Goal: Task Accomplishment & Management: Manage account settings

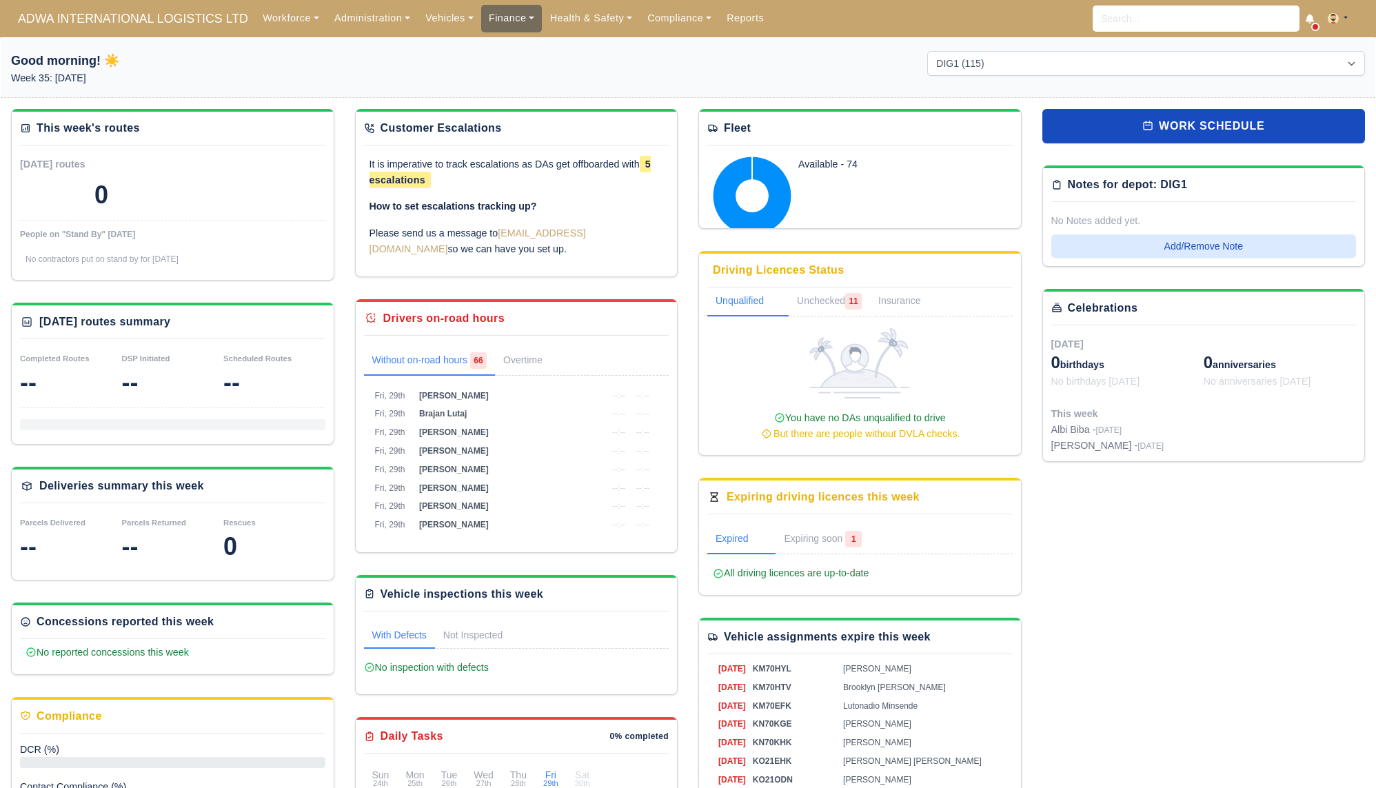
click at [490, 14] on link "Finance" at bounding box center [511, 18] width 61 height 27
click at [495, 34] on link "Invoices" at bounding box center [544, 48] width 112 height 29
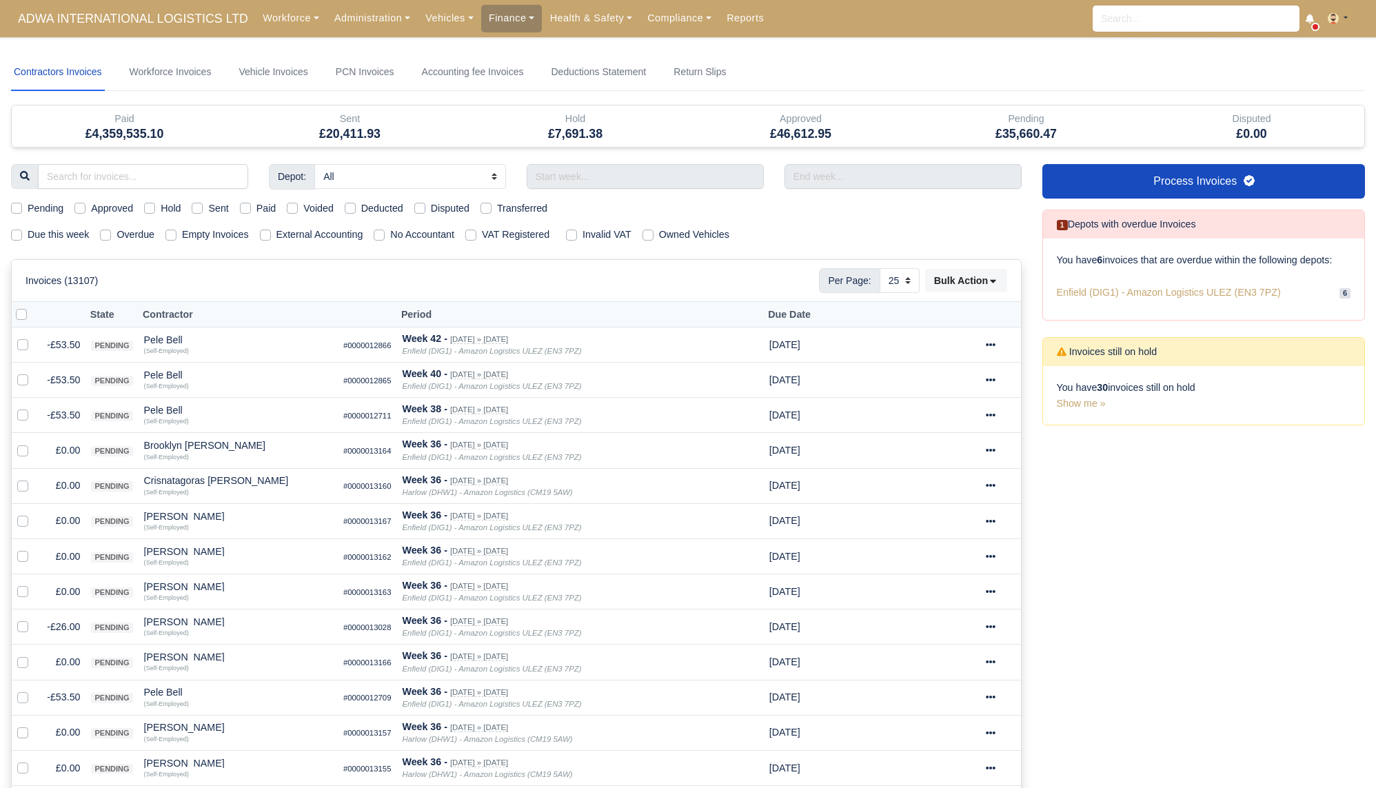
select select "25"
click at [71, 237] on label "Due this week" at bounding box center [58, 235] width 61 height 16
click at [22, 237] on input "Due this week" at bounding box center [16, 232] width 11 height 11
checkbox input "true"
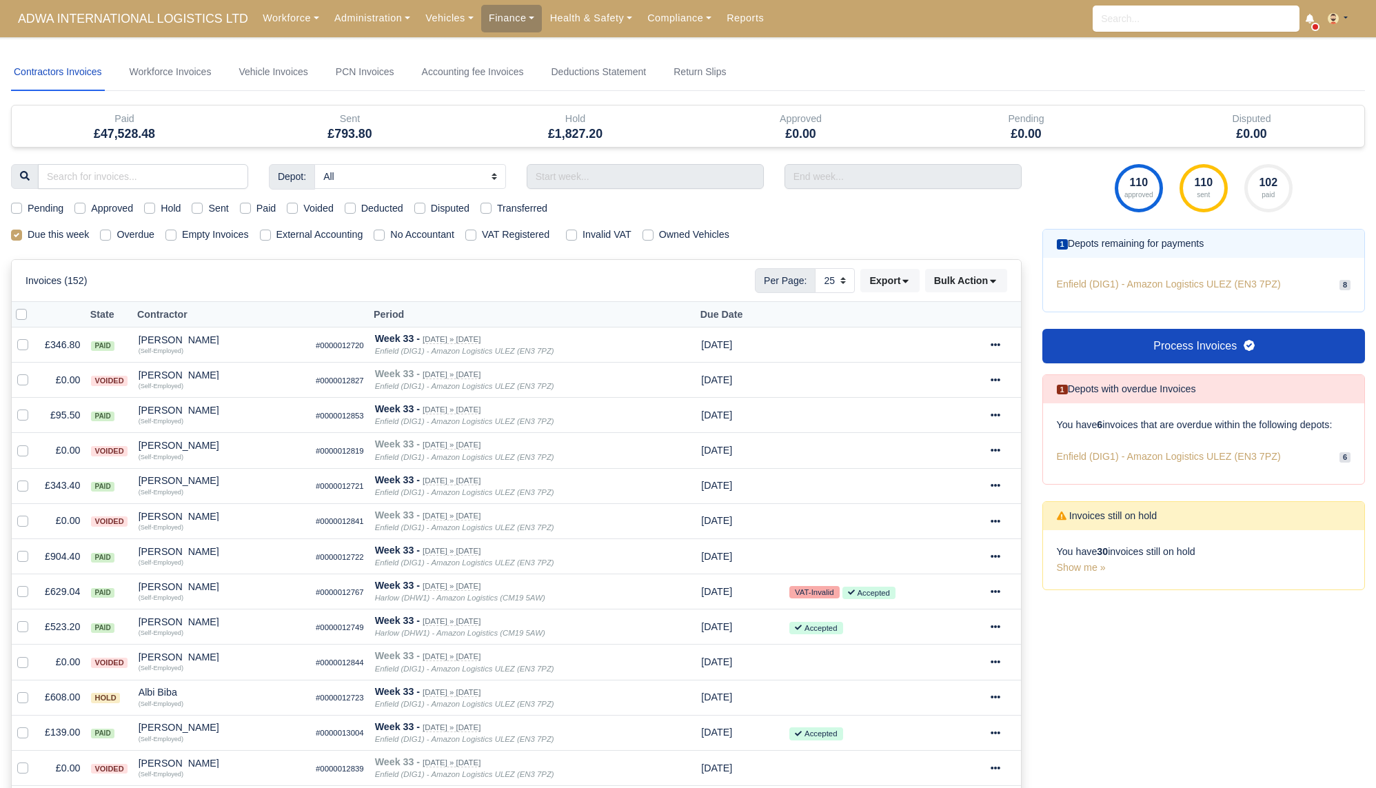
click at [208, 205] on label "Sent" at bounding box center [218, 209] width 20 height 16
click at [201, 205] on input "Sent" at bounding box center [197, 206] width 11 height 11
checkbox input "true"
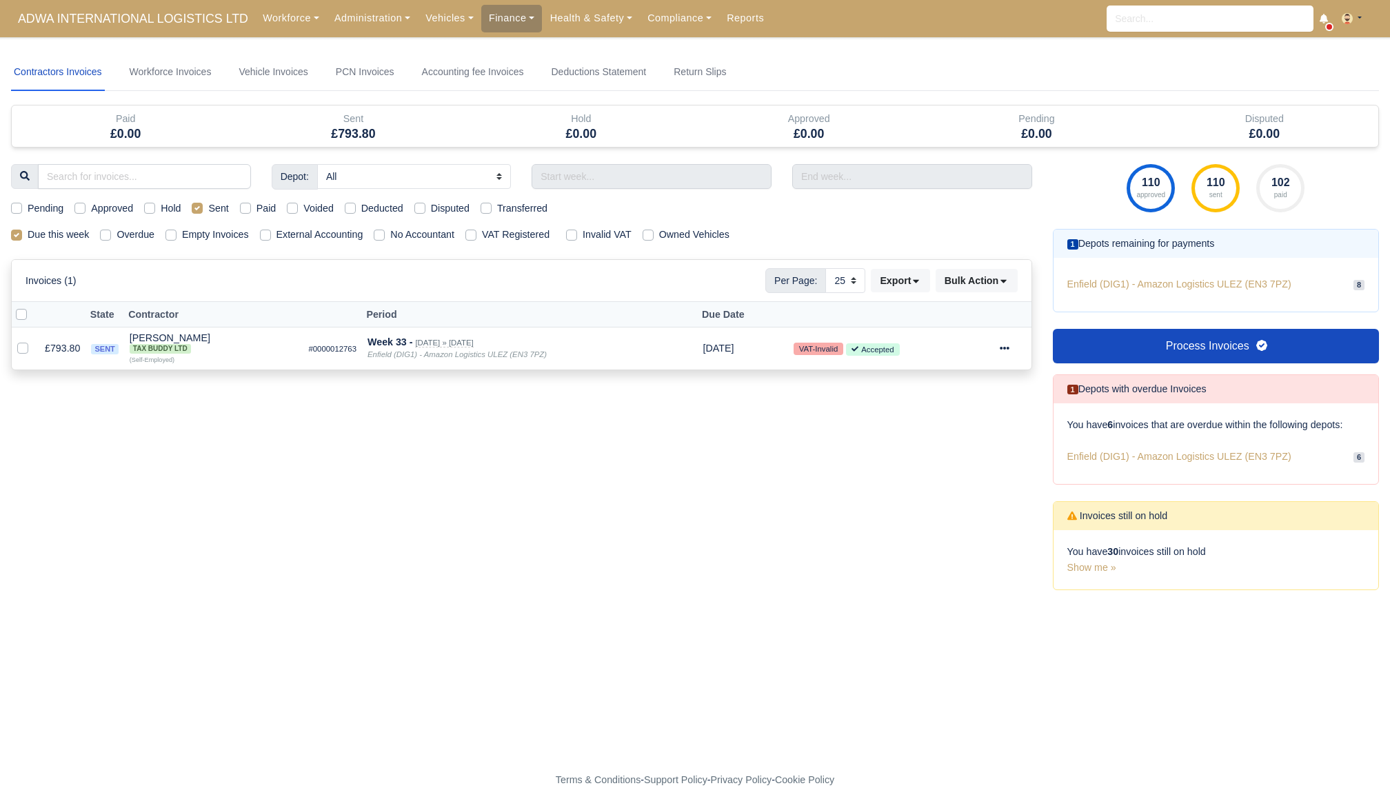
click at [334, 232] on label "External Accounting" at bounding box center [320, 235] width 87 height 16
click at [271, 232] on input "External Accounting" at bounding box center [265, 232] width 11 height 11
checkbox input "true"
click at [1010, 347] on icon at bounding box center [1005, 348] width 10 height 3
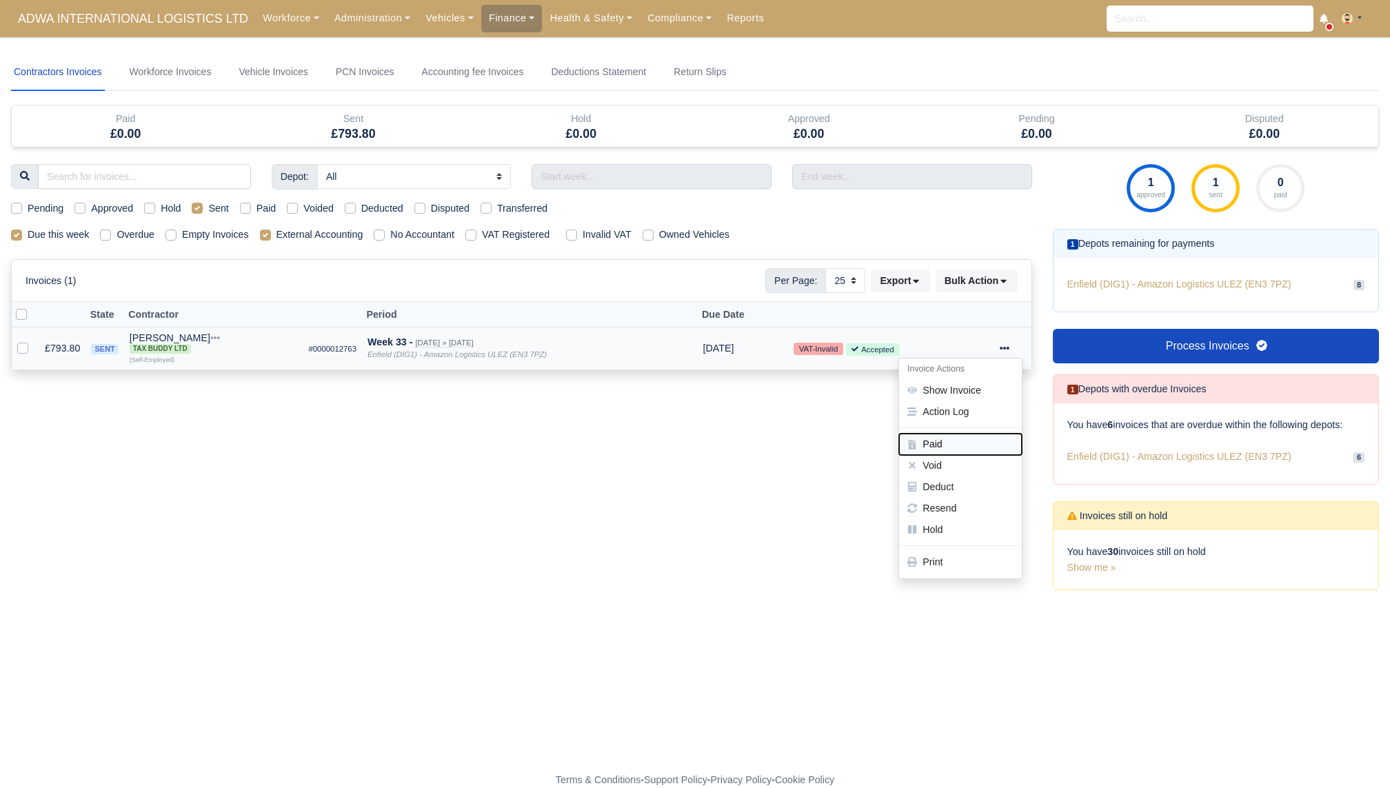
click at [936, 442] on button "Paid" at bounding box center [960, 444] width 123 height 21
